Goal: Task Accomplishment & Management: Manage account settings

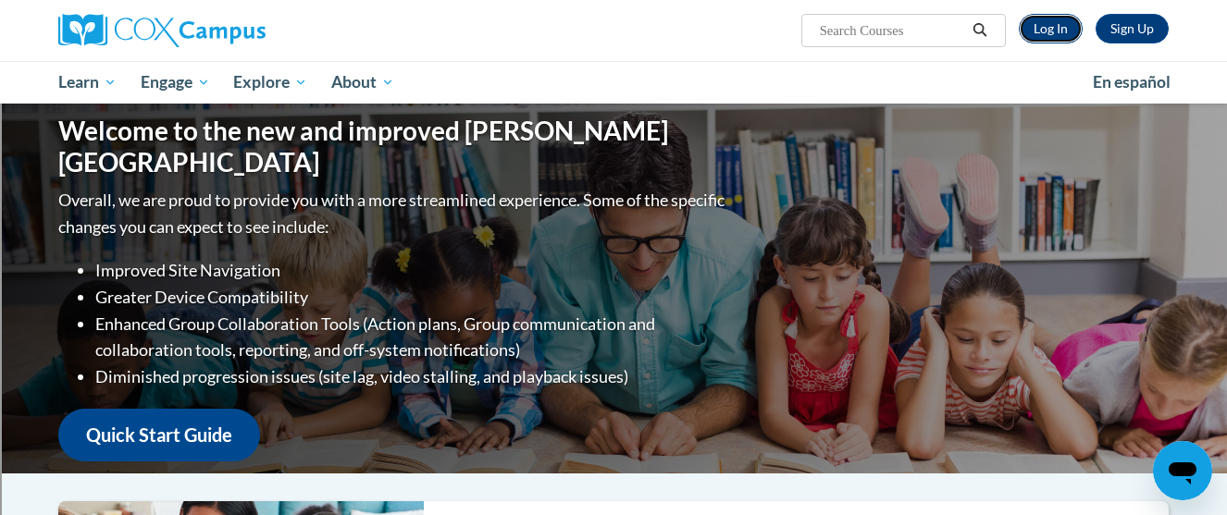
click at [1045, 31] on link "Log In" at bounding box center [1051, 29] width 64 height 30
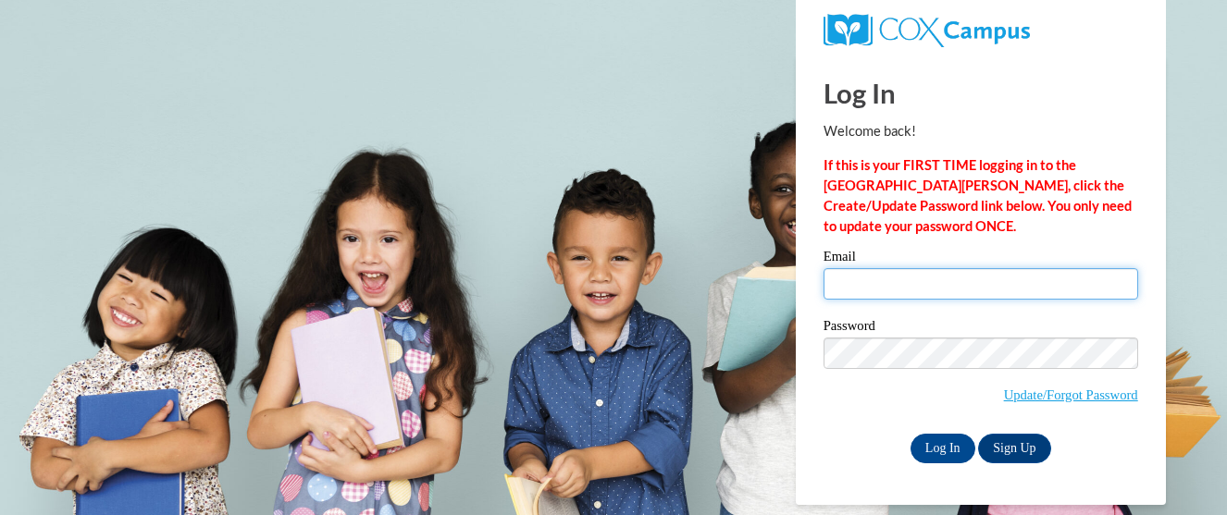
click at [940, 275] on input "Email" at bounding box center [980, 283] width 315 height 31
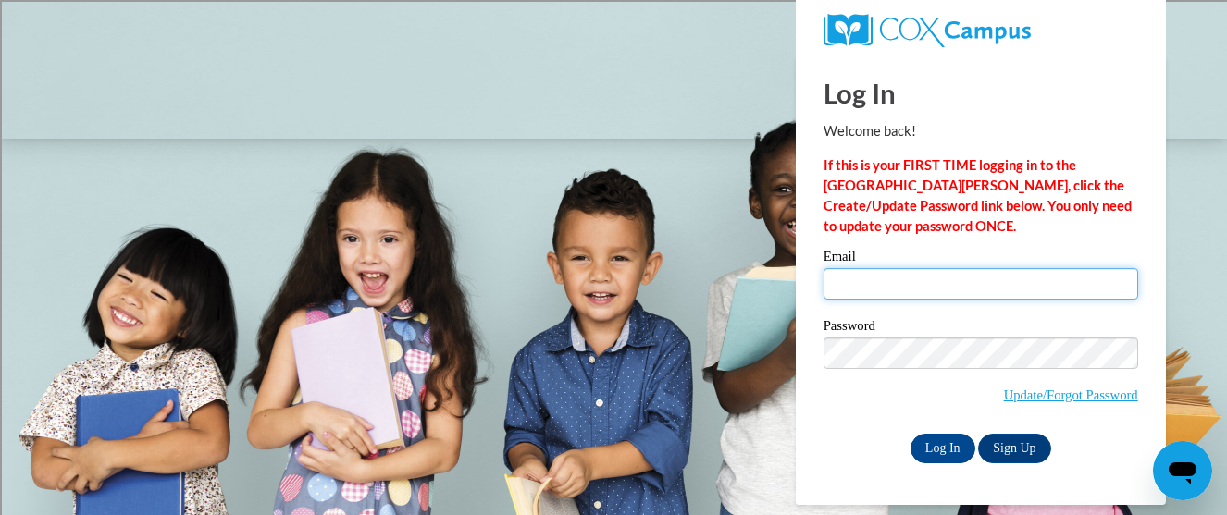
type input "tbell@shorewood.k12.wi.us"
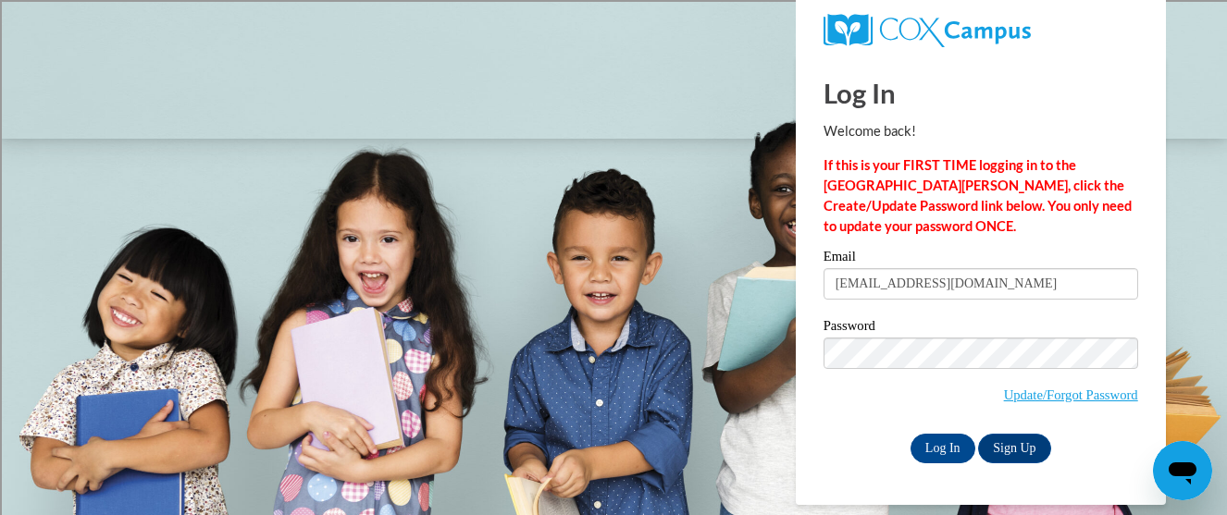
click at [959, 330] on label "Password" at bounding box center [980, 328] width 315 height 19
click at [934, 451] on input "Log In" at bounding box center [942, 449] width 65 height 30
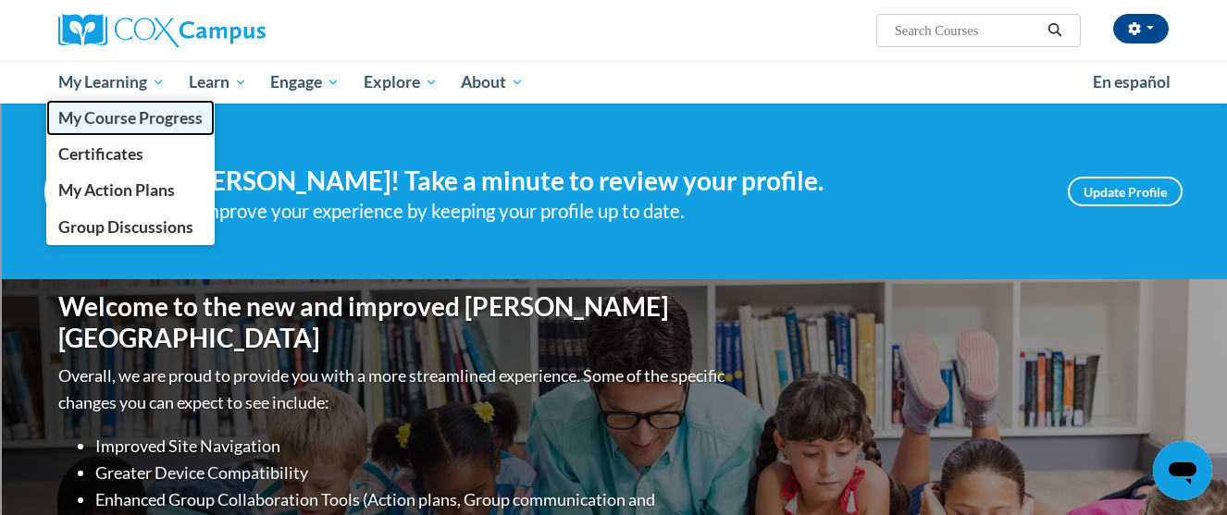
click at [111, 114] on span "My Course Progress" at bounding box center [130, 117] width 144 height 19
